Goal: Task Accomplishment & Management: Complete application form

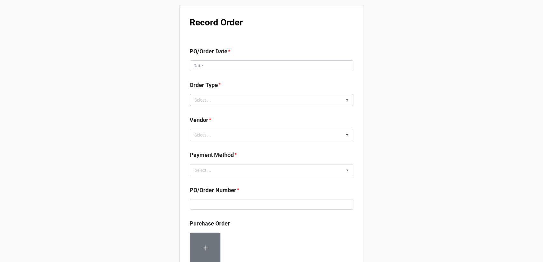
click at [248, 103] on div "Select ... Inventory Replenishment Item Requested Associated with a Specific Job" at bounding box center [271, 100] width 163 height 12
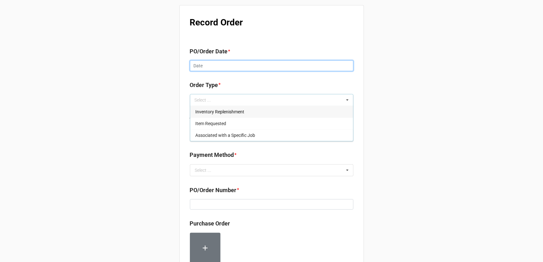
click at [263, 61] on input "text" at bounding box center [271, 65] width 163 height 11
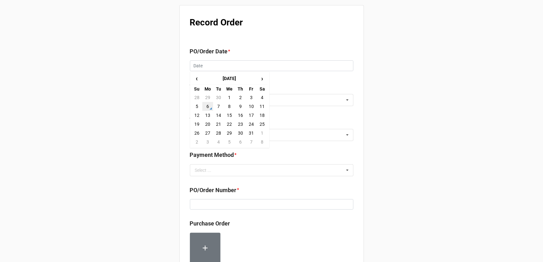
click at [205, 107] on td "6" at bounding box center [207, 106] width 11 height 9
type input "[DATE]"
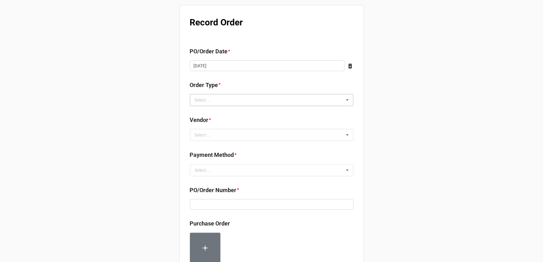
click at [276, 100] on div "Select ... Inventory Replenishment Item Requested Associated with a Specific Job" at bounding box center [271, 100] width 163 height 12
click at [267, 111] on div "Inventory Replenishment" at bounding box center [271, 112] width 163 height 12
click at [405, 129] on div "Record Order PO/Order Date * [DATE] ‹ [DATE] › Su Mo Tu We Th Fr Sa 28 29 30 1 …" at bounding box center [271, 244] width 543 height 488
click at [260, 139] on div "Select ... No results found." at bounding box center [271, 135] width 163 height 12
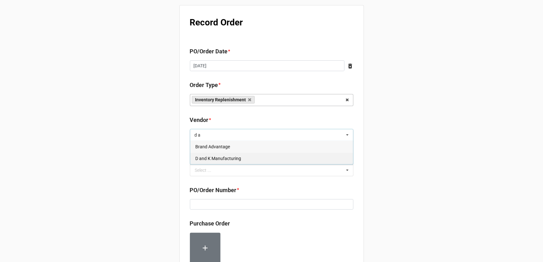
type input "d a"
click at [242, 159] on div "D and K Manufacturing" at bounding box center [271, 159] width 163 height 12
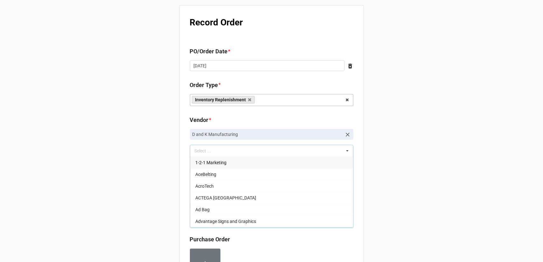
click at [395, 142] on div "Record Order PO/Order Date * [DATE] ‹ [DATE] › Su Mo Tu We Th Fr Sa 28 29 30 1 …" at bounding box center [271, 252] width 543 height 504
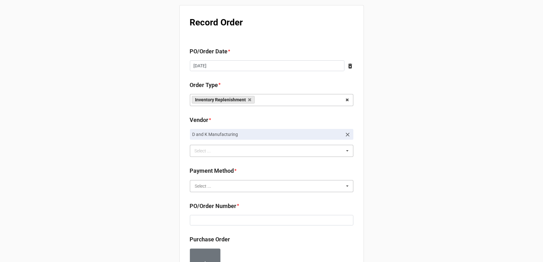
click at [250, 181] on input "text" at bounding box center [272, 186] width 163 height 11
click at [247, 192] on div "Terms/Invoiced" at bounding box center [271, 198] width 163 height 12
click at [380, 182] on div "Record Order PO/Order Date * [DATE] ‹ [DATE] › Su Mo Tu We Th Fr Sa 28 29 30 1 …" at bounding box center [271, 252] width 543 height 504
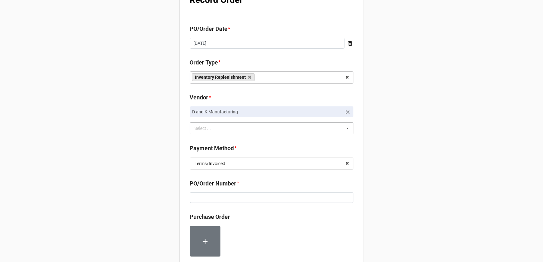
scroll to position [64, 0]
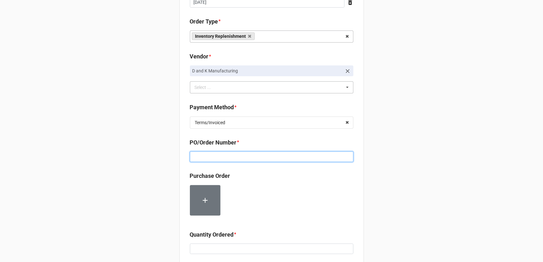
click at [267, 158] on input at bounding box center [271, 157] width 163 height 11
paste input "160218"
type input "160218"
click at [381, 175] on div "Record Order PO/Order Date * [DATE] ‹ [DATE] › Su Mo Tu We Th Fr Sa 28 29 30 1 …" at bounding box center [271, 188] width 543 height 504
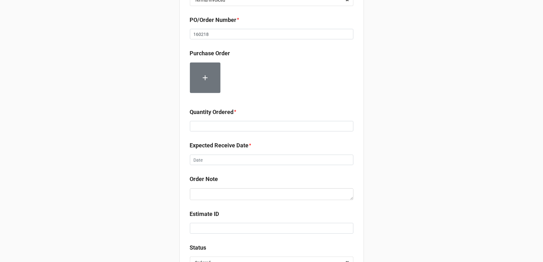
scroll to position [191, 0]
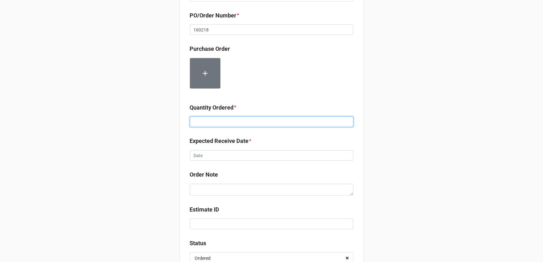
click at [238, 126] on input at bounding box center [271, 122] width 163 height 11
type input "54"
click at [378, 131] on div "Record Order PO/Order Date * [DATE] ‹ [DATE] › Su Mo Tu We Th Fr Sa 28 29 30 1 …" at bounding box center [271, 61] width 543 height 504
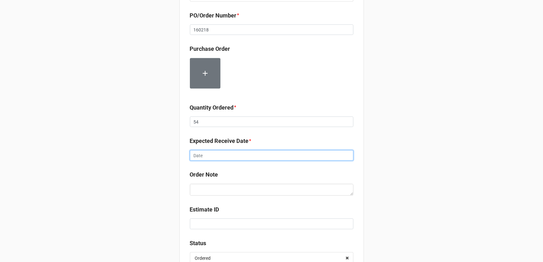
click at [274, 157] on input "text" at bounding box center [271, 155] width 163 height 11
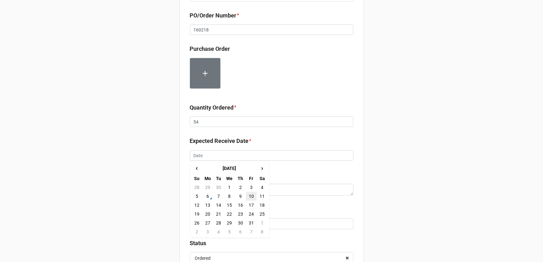
click at [246, 197] on td "10" at bounding box center [251, 196] width 11 height 9
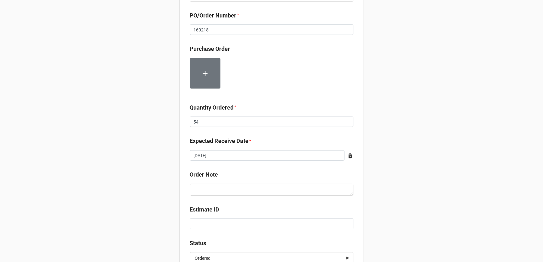
click at [373, 179] on div "Record Order PO/Order Date * [DATE] ‹ [DATE] › Su Mo Tu We Th Fr Sa 28 29 30 1 …" at bounding box center [271, 61] width 543 height 504
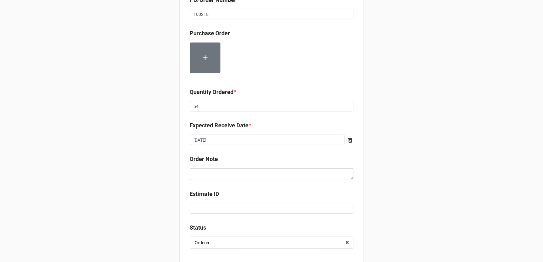
scroll to position [241, 0]
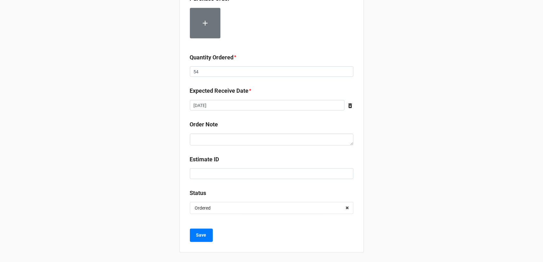
click at [276, 99] on div "Expected Receive Date *" at bounding box center [271, 93] width 163 height 13
click at [272, 108] on input "[DATE]" at bounding box center [267, 105] width 155 height 11
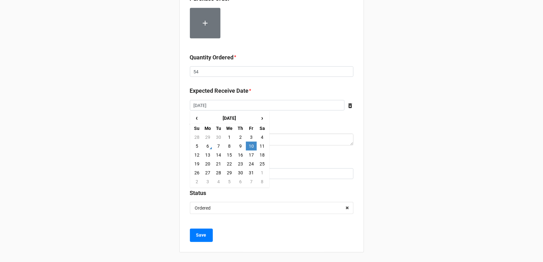
click at [216, 154] on td "14" at bounding box center [218, 155] width 11 height 9
type input "[DATE]"
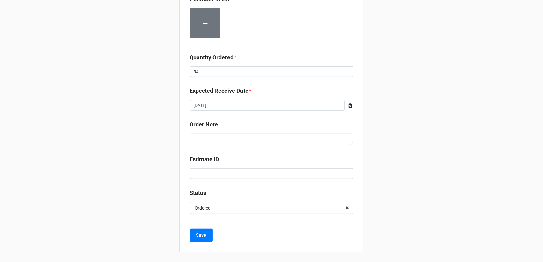
click at [394, 142] on div "Record Order PO/Order Date * [DATE] ‹ [DATE] › Su Mo Tu We Th Fr Sa 28 29 30 1 …" at bounding box center [271, 11] width 543 height 504
click at [205, 232] on button "Save" at bounding box center [201, 235] width 23 height 13
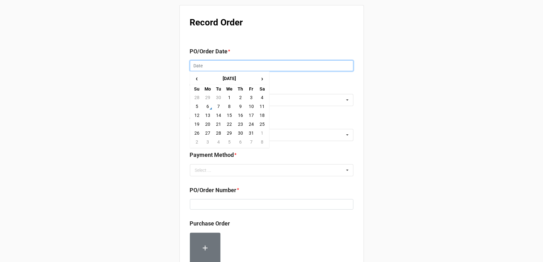
click at [232, 68] on input "text" at bounding box center [271, 65] width 163 height 11
click at [205, 109] on td "6" at bounding box center [207, 106] width 11 height 9
type input "[DATE]"
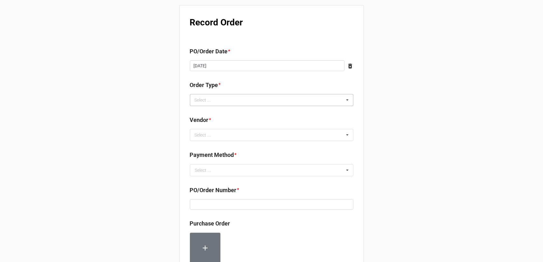
click at [325, 99] on div "Select ... Inventory Replenishment Item Requested Associated with a Specific Job" at bounding box center [271, 100] width 163 height 12
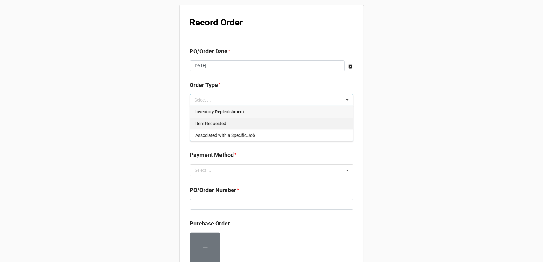
click at [260, 112] on div "Inventory Replenishment" at bounding box center [271, 112] width 163 height 12
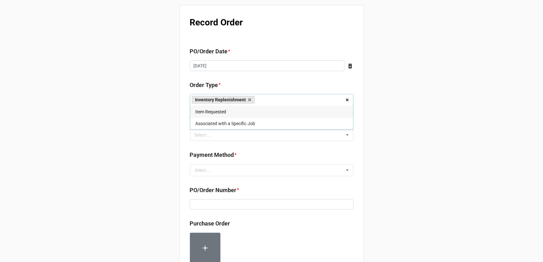
click at [400, 126] on div "Record Order PO/Order Date * [DATE] ‹ [DATE] › Su Mo Tu We Th Fr Sa 28 29 30 1 …" at bounding box center [271, 244] width 543 height 488
click at [281, 138] on div "Select ... No results found." at bounding box center [271, 135] width 163 height 12
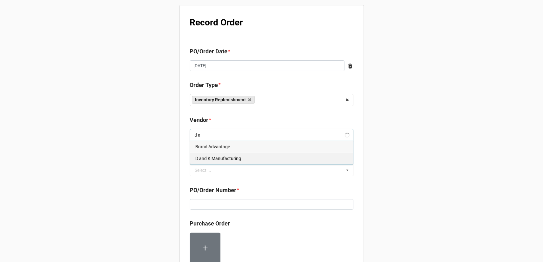
type input "d a"
click at [264, 158] on div "D and K Manufacturing" at bounding box center [271, 159] width 163 height 12
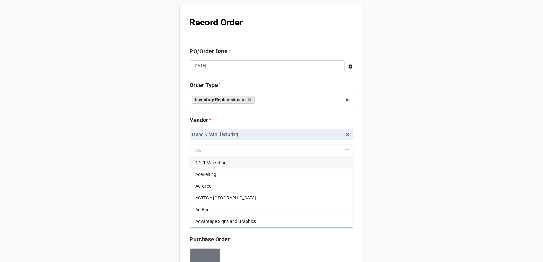
click at [439, 145] on div "Record Order PO/Order Date * 10/6/2025 ‹ October 2025 › Su Mo Tu We Th Fr Sa 28…" at bounding box center [271, 252] width 543 height 504
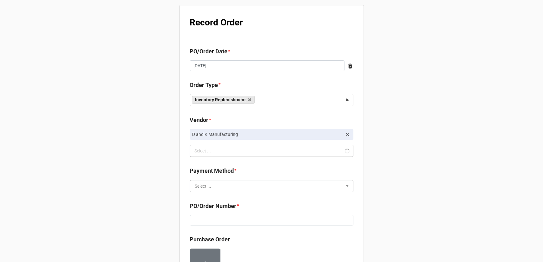
click at [249, 182] on input "text" at bounding box center [272, 186] width 163 height 11
click at [240, 196] on div "Terms/Invoiced" at bounding box center [271, 198] width 163 height 12
click at [366, 190] on div "Record Order PO/Order Date * 10/6/2025 ‹ October 2025 › Su Mo Tu We Th Fr Sa 28…" at bounding box center [271, 252] width 543 height 504
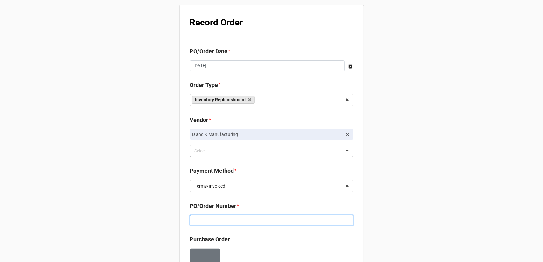
click at [231, 217] on input at bounding box center [271, 220] width 163 height 11
paste input "160218"
type input "160218"
click at [433, 198] on div "Record Order PO/Order Date * 10/6/2025 ‹ October 2025 › Su Mo Tu We Th Fr Sa 28…" at bounding box center [271, 252] width 543 height 504
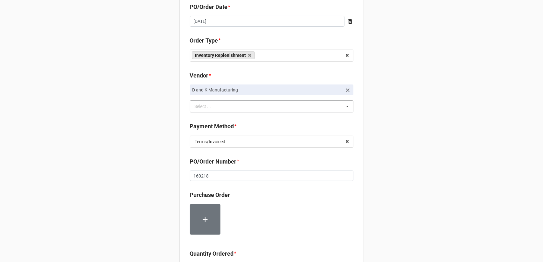
scroll to position [127, 0]
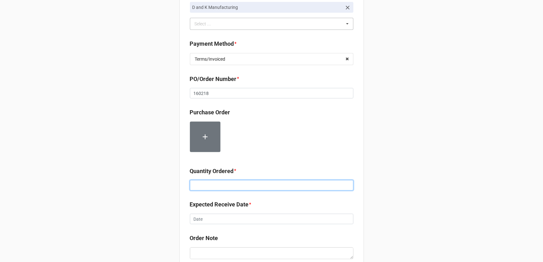
click at [232, 184] on input at bounding box center [271, 185] width 163 height 11
type input "54"
click at [377, 175] on div "Record Order PO/Order Date * 10/6/2025 ‹ October 2025 › Su Mo Tu We Th Fr Sa 28…" at bounding box center [271, 125] width 543 height 504
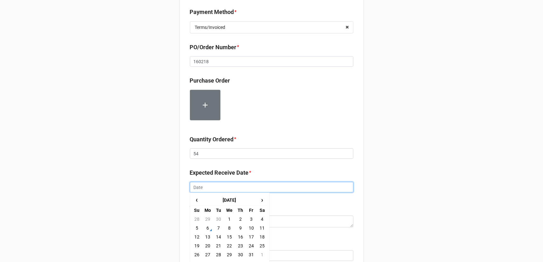
click at [236, 185] on input "text" at bounding box center [271, 187] width 163 height 11
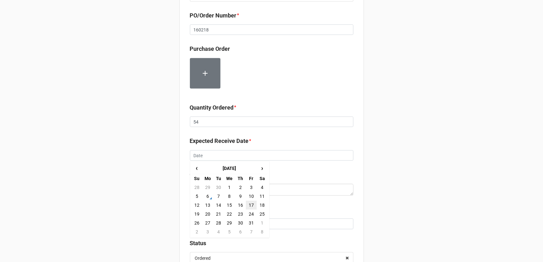
click at [250, 206] on td "17" at bounding box center [251, 205] width 11 height 9
type input "10/17/2025"
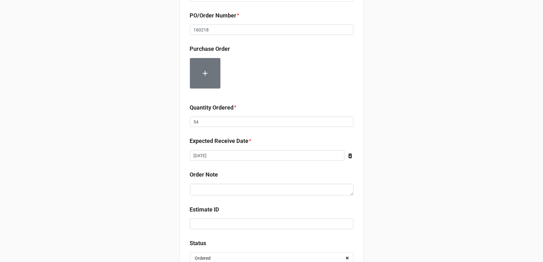
click at [428, 178] on div "Record Order PO/Order Date * 10/6/2025 ‹ October 2025 › Su Mo Tu We Th Fr Sa 28…" at bounding box center [271, 61] width 543 height 504
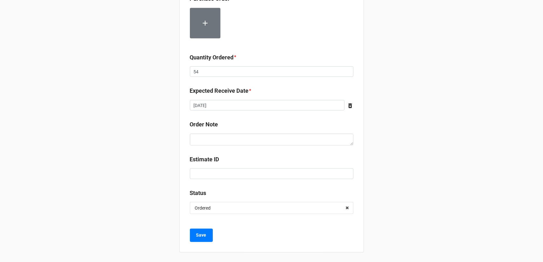
click at [211, 236] on div "Save" at bounding box center [271, 235] width 163 height 13
click at [201, 236] on b "Save" at bounding box center [201, 235] width 10 height 7
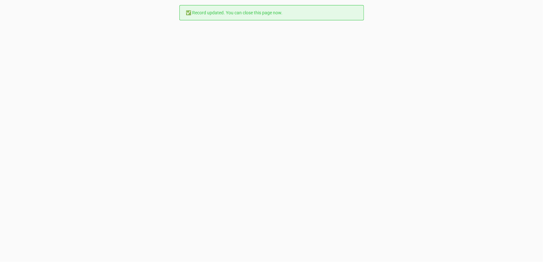
scroll to position [0, 0]
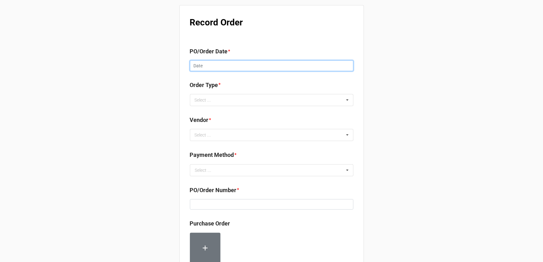
click at [240, 66] on input "text" at bounding box center [271, 65] width 163 height 11
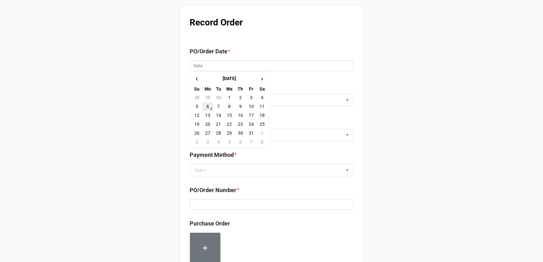
click at [203, 106] on td "6" at bounding box center [207, 106] width 11 height 9
type input "[DATE]"
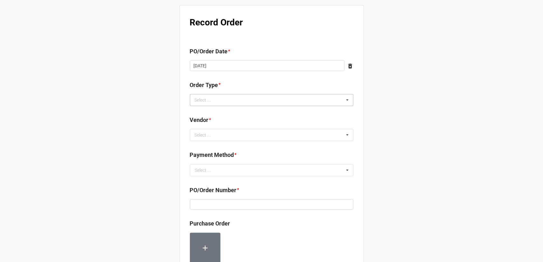
click at [331, 101] on div "Select ... Inventory Replenishment Item Requested Associated with a Specific Job" at bounding box center [271, 100] width 163 height 12
click at [288, 116] on div "Inventory Replenishment" at bounding box center [271, 112] width 163 height 12
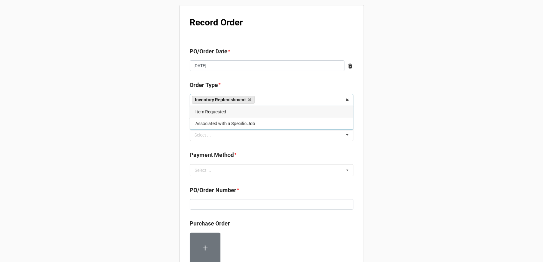
click at [418, 130] on div "Record Order PO/Order Date * [DATE] ‹ [DATE] › Su Mo Tu We Th Fr Sa 28 29 30 1 …" at bounding box center [271, 244] width 543 height 488
click at [257, 135] on div "Select ... No results found." at bounding box center [271, 135] width 163 height 12
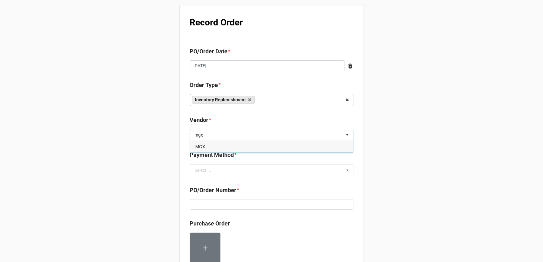
type input "mgx"
click at [249, 150] on div "MGX" at bounding box center [271, 147] width 163 height 12
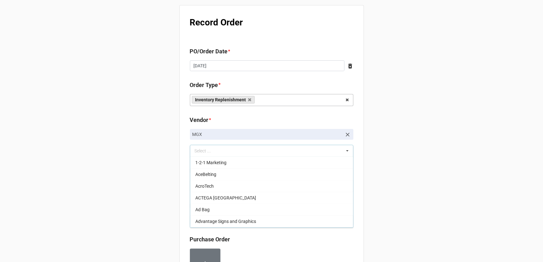
click at [427, 158] on div "Record Order PO/Order Date * [DATE] ‹ [DATE] › Su Mo Tu We Th Fr Sa 28 29 30 1 …" at bounding box center [271, 252] width 543 height 504
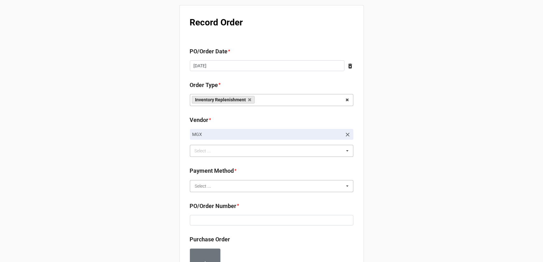
click at [273, 182] on input "text" at bounding box center [272, 186] width 163 height 11
click at [256, 197] on div "Terms/Invoiced" at bounding box center [271, 198] width 163 height 12
click at [396, 188] on div "Record Order PO/Order Date * [DATE] ‹ [DATE] › Su Mo Tu We Th Fr Sa 28 29 30 1 …" at bounding box center [271, 252] width 543 height 504
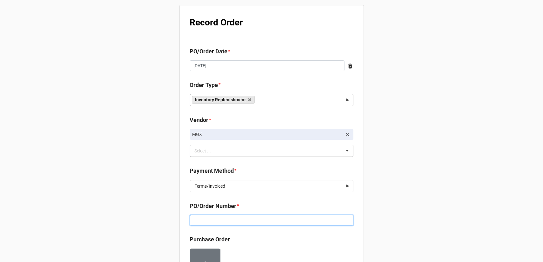
click at [237, 218] on input at bounding box center [271, 220] width 163 height 11
paste input "MTL1000002267"
click at [204, 220] on input "MTL1000002267" at bounding box center [271, 220] width 163 height 11
paste input "160219"
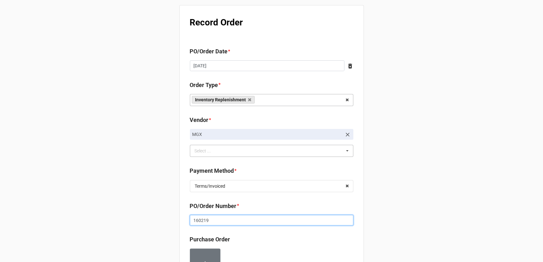
type input "160219"
click at [394, 191] on div "Record Order PO/Order Date * [DATE] ‹ [DATE] › Su Mo Tu We Th Fr Sa 28 29 30 1 …" at bounding box center [271, 252] width 543 height 504
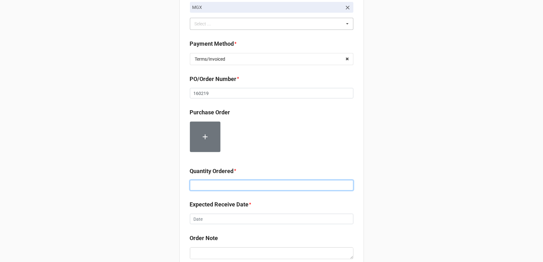
click at [218, 185] on input at bounding box center [271, 185] width 163 height 11
type input "20000"
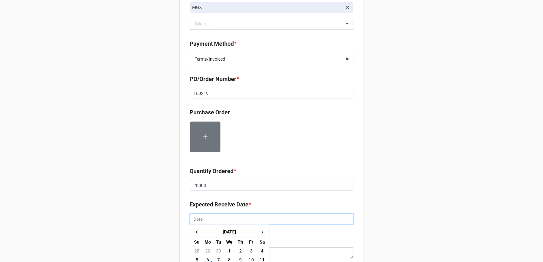
click at [233, 216] on input "text" at bounding box center [271, 219] width 163 height 11
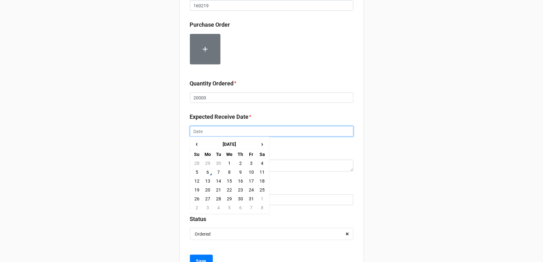
scroll to position [223, 0]
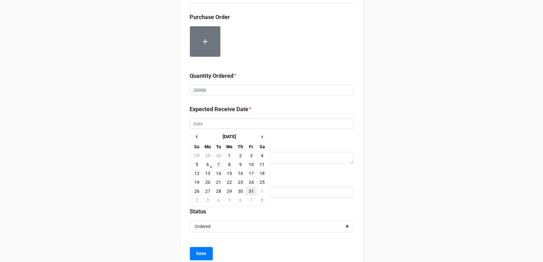
click at [251, 190] on td "31" at bounding box center [251, 191] width 11 height 9
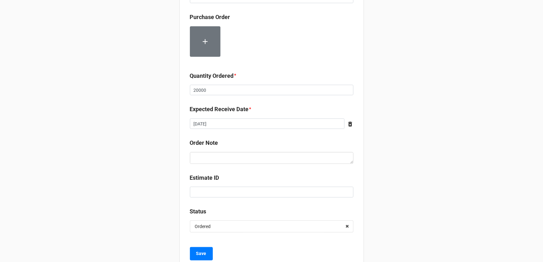
click at [389, 195] on div "Record Order PO/Order Date * [DATE] ‹ [DATE] › Su Mo Tu We Th Fr Sa 28 29 30 1 …" at bounding box center [271, 29] width 543 height 504
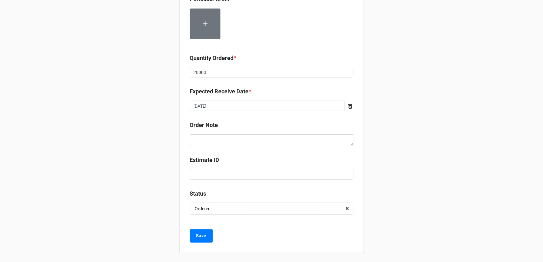
scroll to position [241, 0]
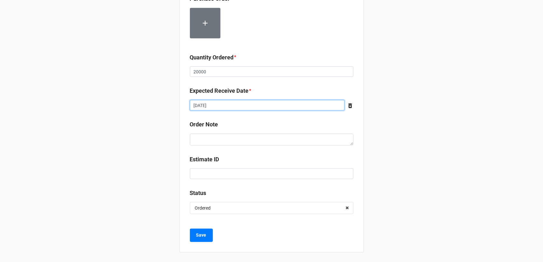
click at [273, 101] on input "[DATE]" at bounding box center [267, 105] width 155 height 11
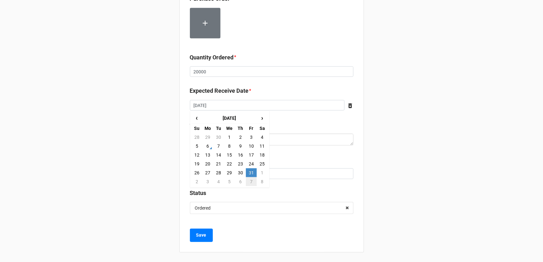
drag, startPoint x: 251, startPoint y: 181, endPoint x: 245, endPoint y: 187, distance: 8.6
click at [251, 180] on td "7" at bounding box center [251, 181] width 11 height 9
type input "[DATE]"
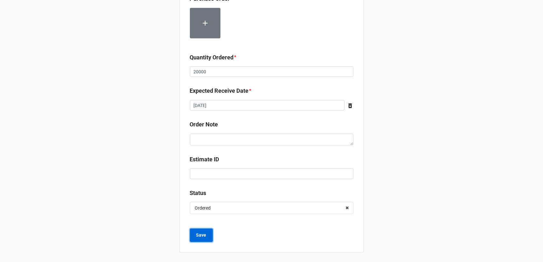
click at [206, 235] on button "Save" at bounding box center [201, 235] width 23 height 13
